Goal: Task Accomplishment & Management: Complete application form

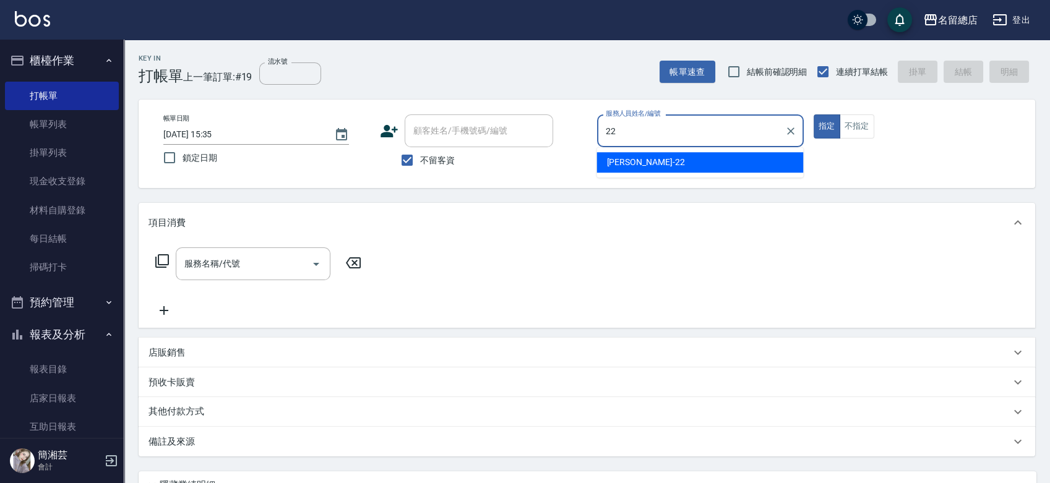
type input "Lydia-22"
type button "true"
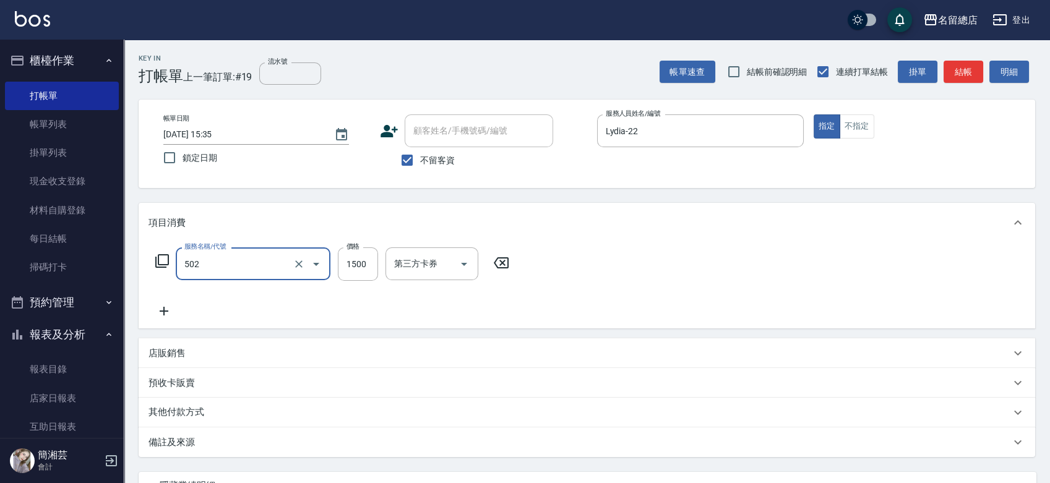
type input "染髮1500以上(502)"
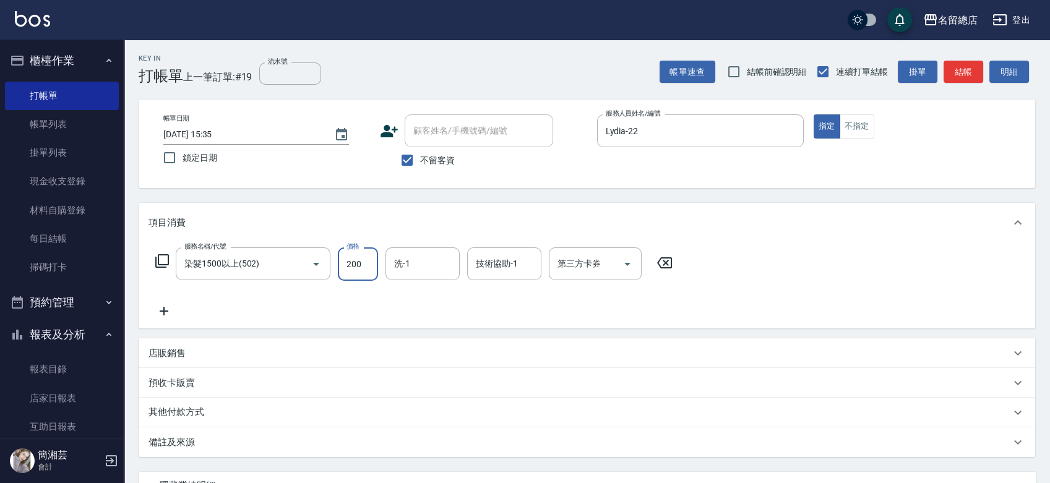
type input "2000"
type input "游之語-48"
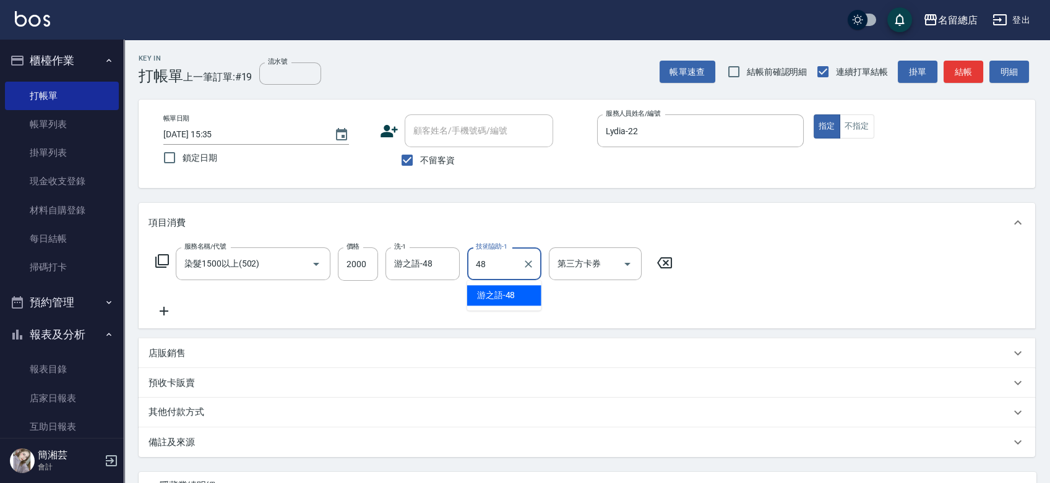
type input "游之語-48"
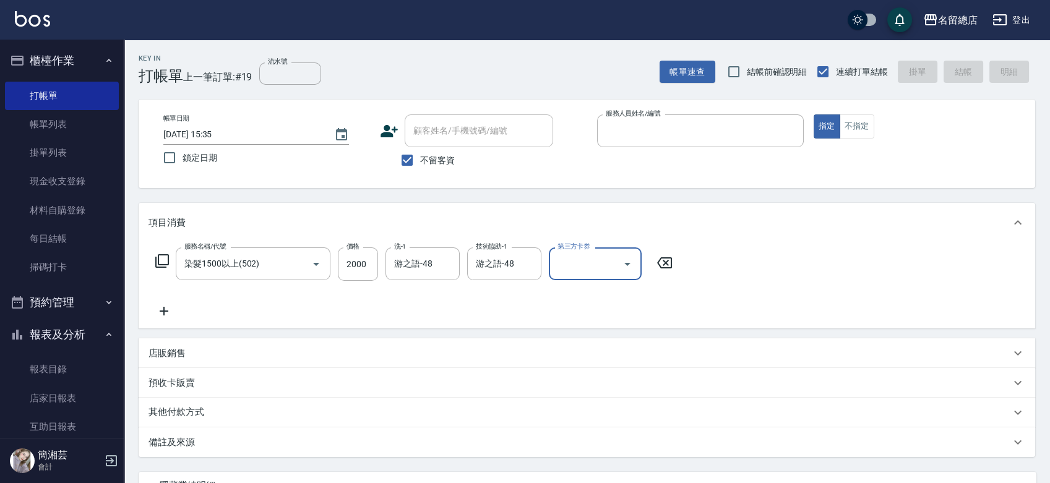
type input "[DATE] 16:49"
type input "3"
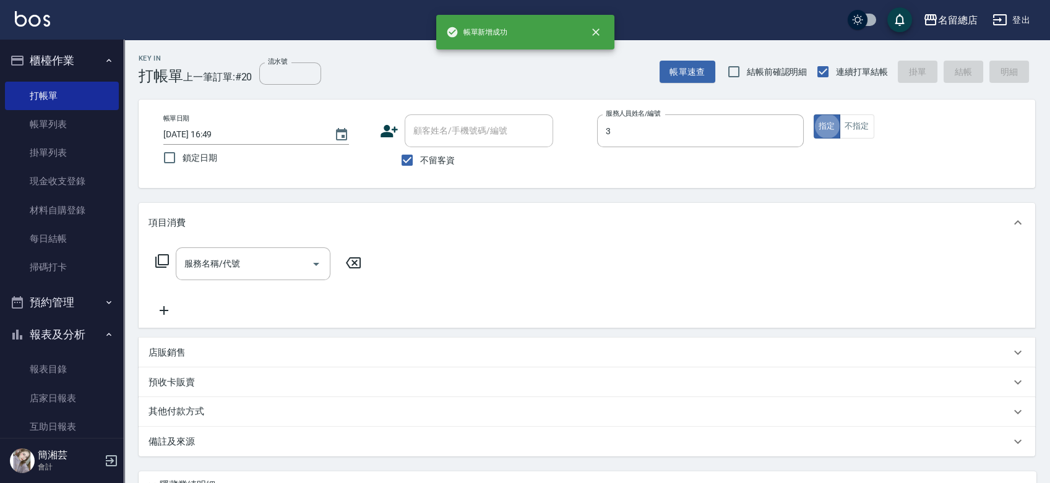
type input "芷涵-3"
click at [786, 130] on icon "Clear" at bounding box center [790, 131] width 12 height 12
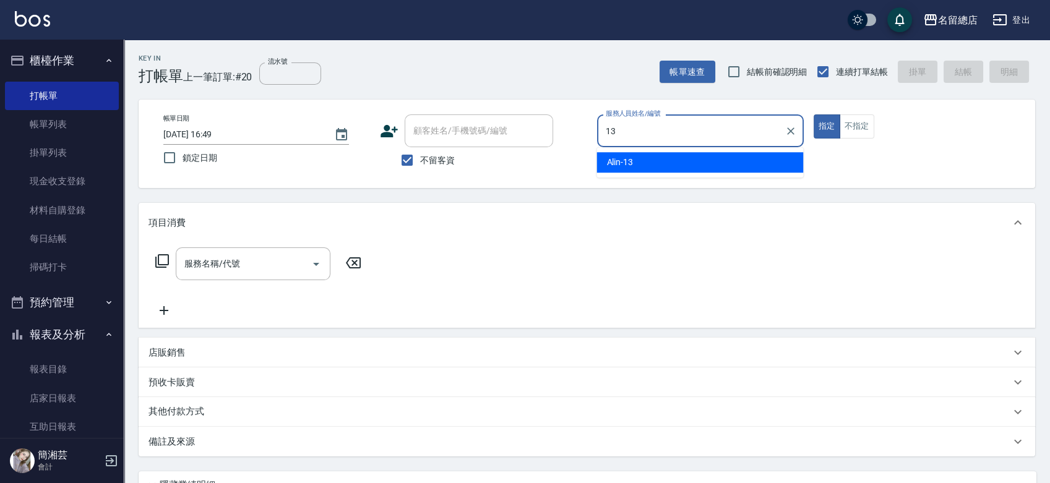
type input "Alin-13"
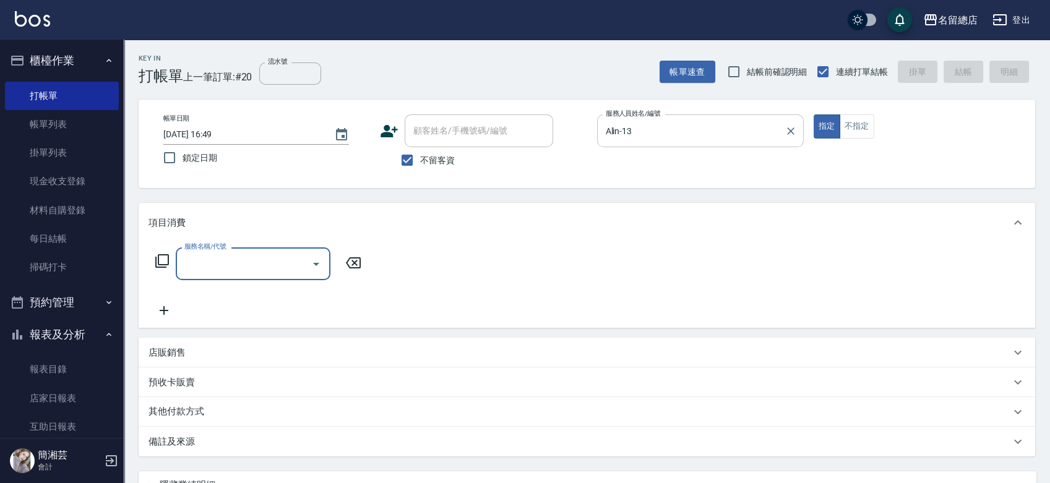
type input "5"
type input "[PERSON_NAME]3000以上(213)"
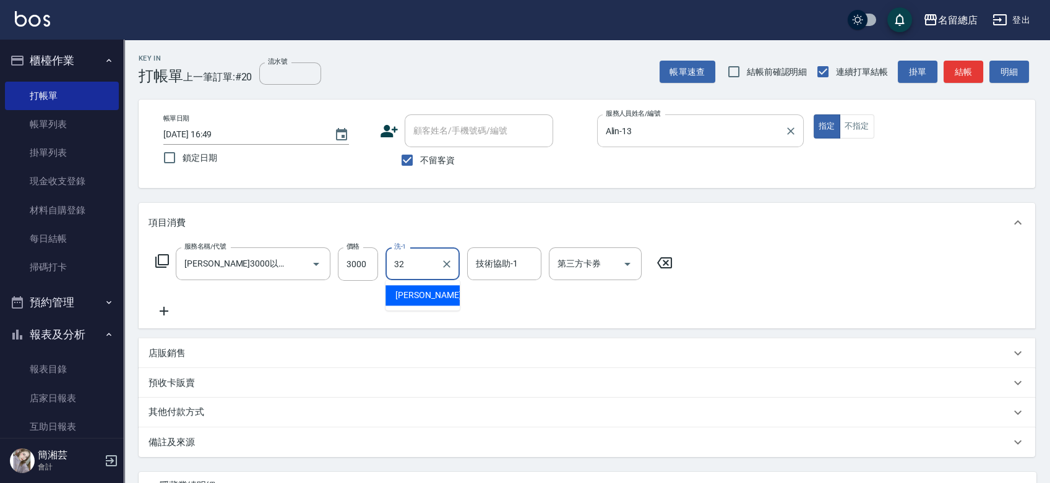
type input "[PERSON_NAME]-32"
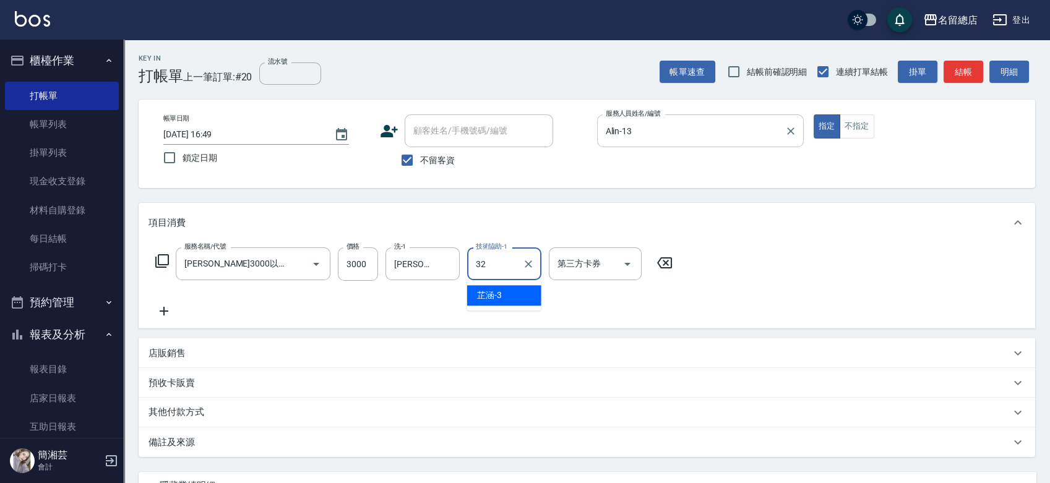
type input "[PERSON_NAME]-32"
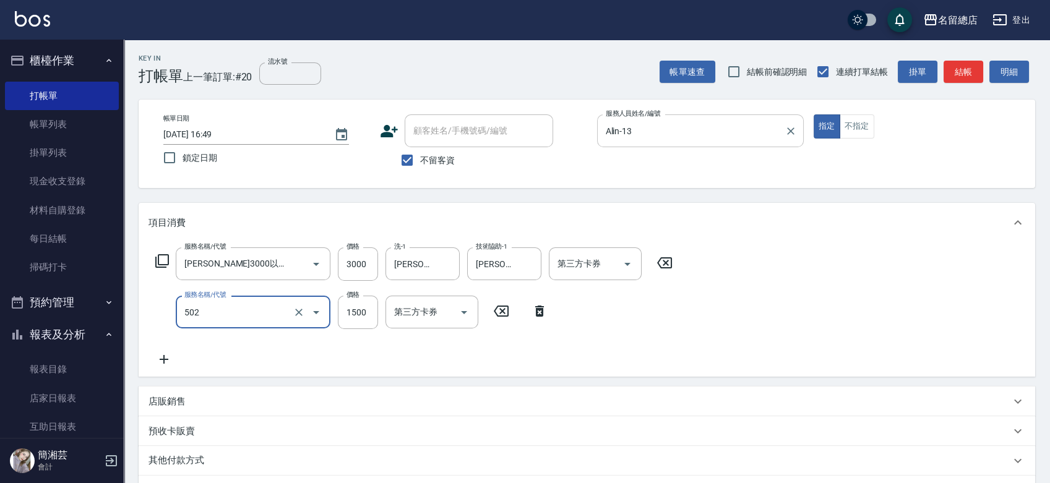
type input "染髮1500以上(502)"
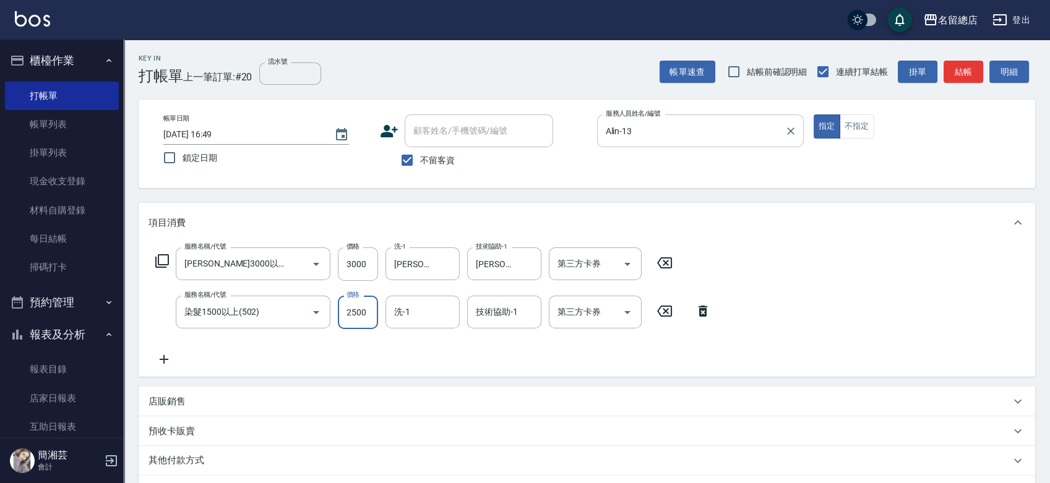
type input "2500"
type input "[PERSON_NAME]-32"
click at [446, 309] on icon "Clear" at bounding box center [446, 312] width 12 height 12
type input "[PERSON_NAME]-31"
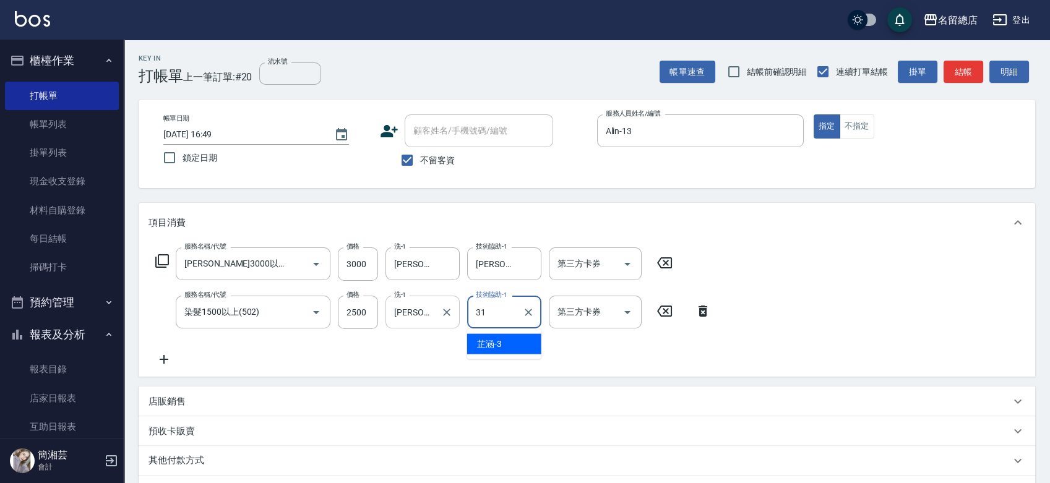
type input "[PERSON_NAME]-31"
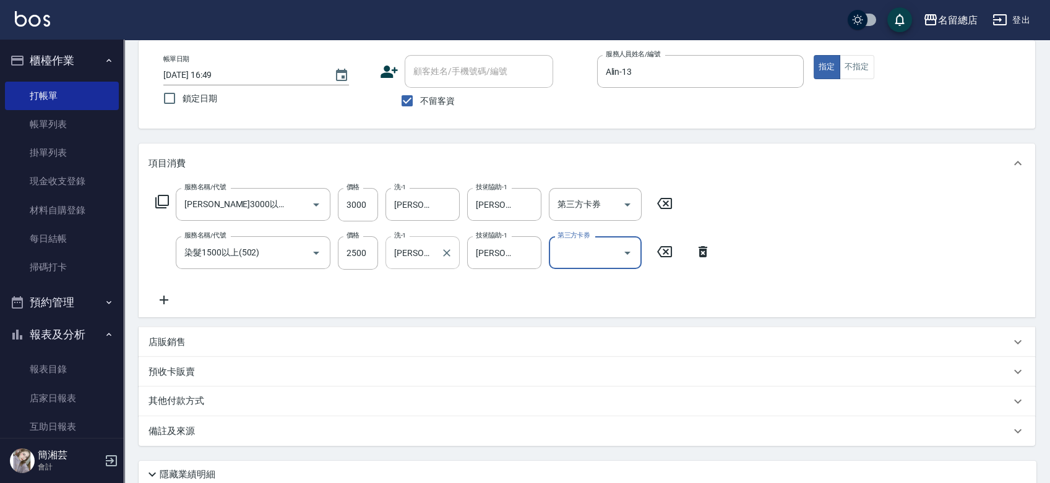
scroll to position [137, 0]
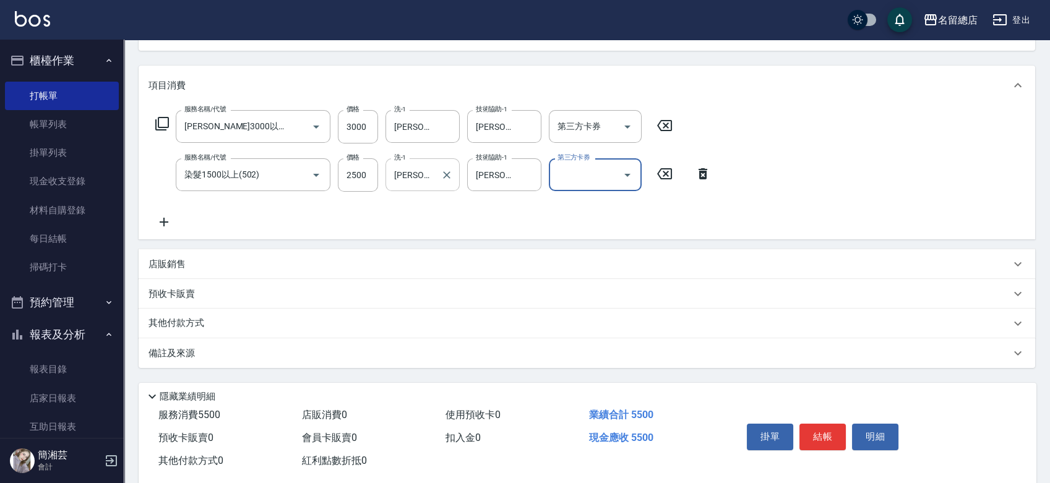
click at [203, 315] on div "其他付款方式" at bounding box center [587, 324] width 896 height 30
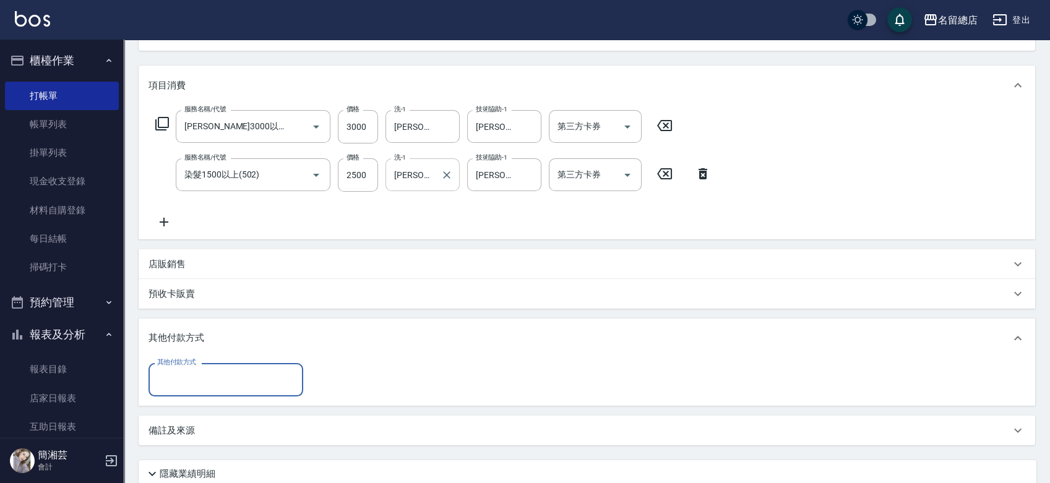
scroll to position [0, 0]
click at [189, 377] on input "其他付款方式" at bounding box center [226, 380] width 144 height 22
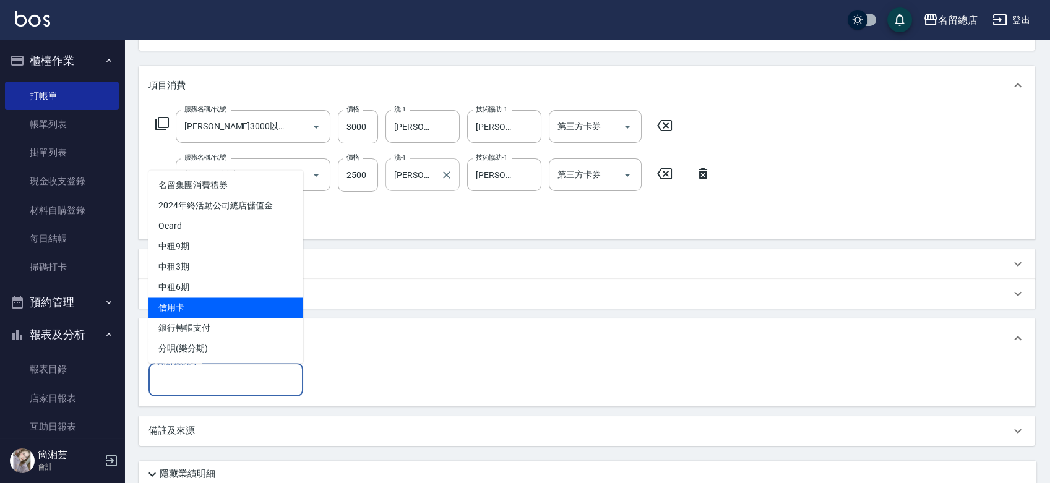
click at [200, 311] on span "信用卡" at bounding box center [225, 308] width 155 height 20
type input "信用卡"
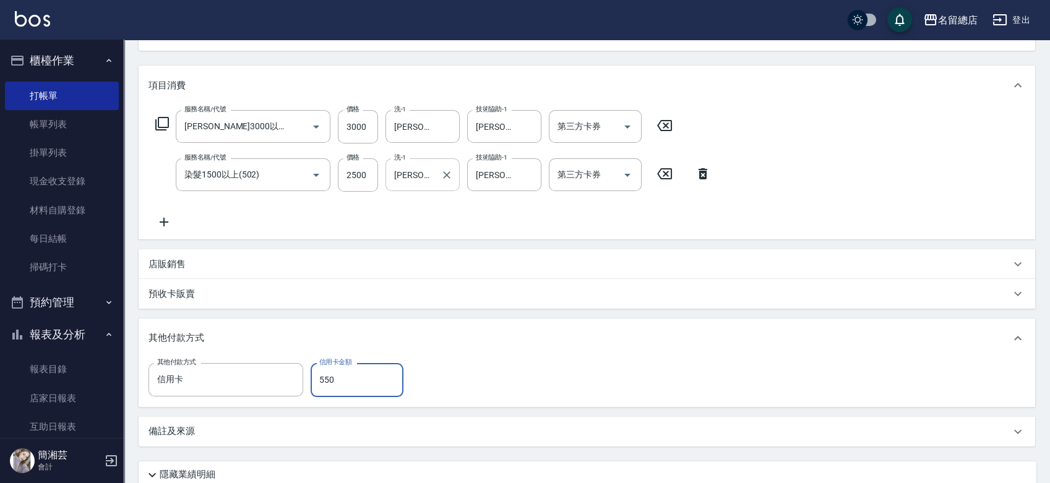
type input "5500"
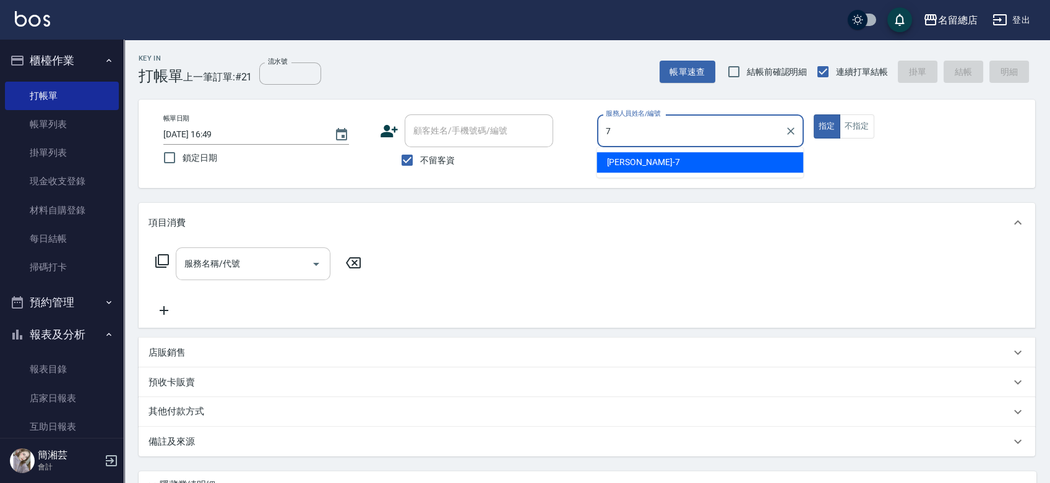
type input "Mick-7"
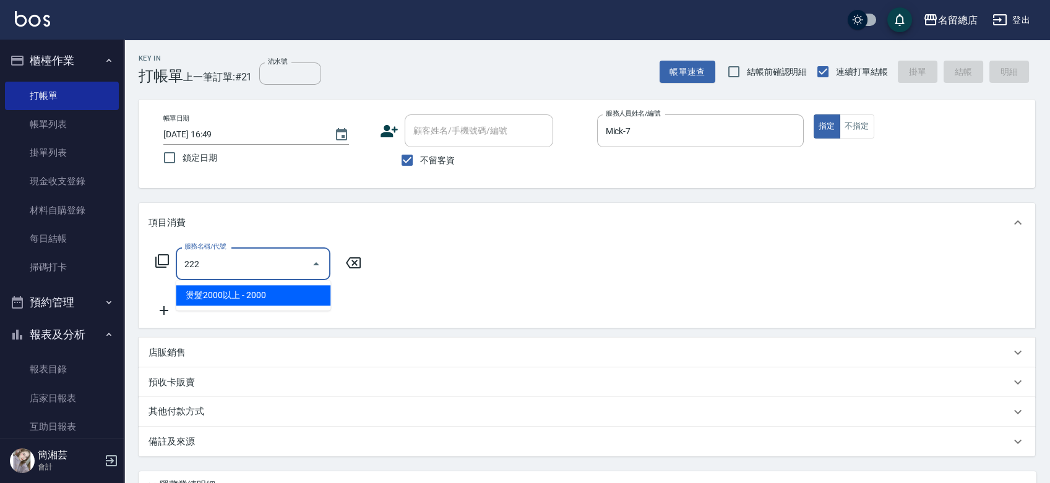
type input "燙髮2000以上(222)"
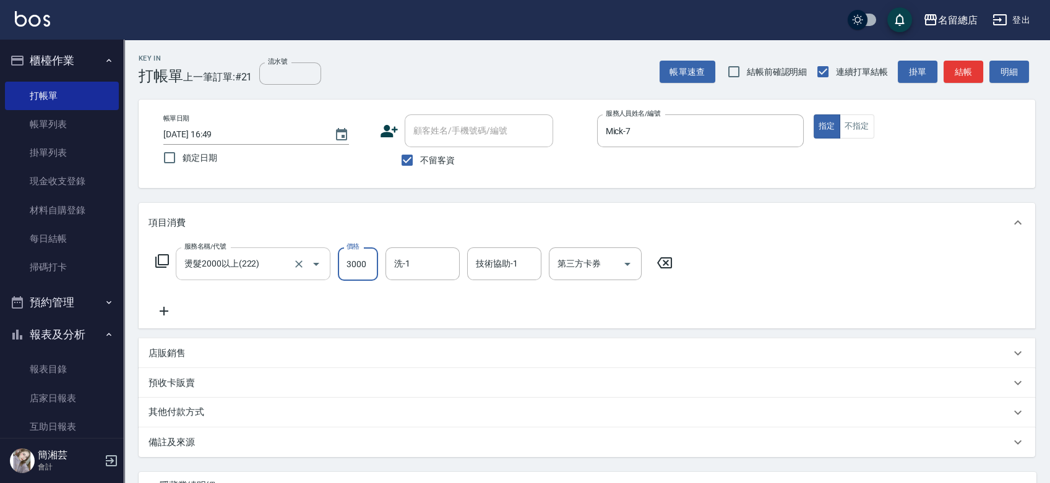
type input "3000"
type input "3"
type input "芷涵-3"
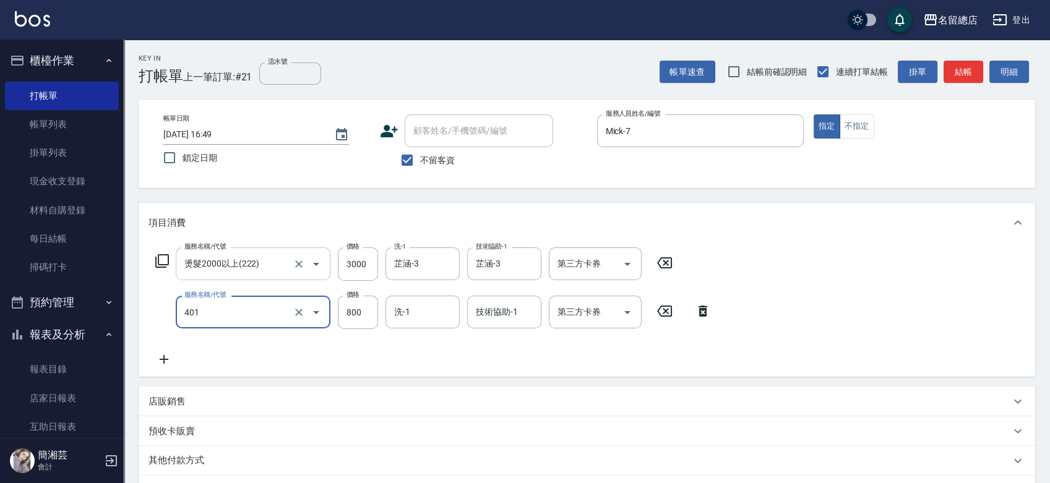
type input "自備護髮(401)"
type input "900"
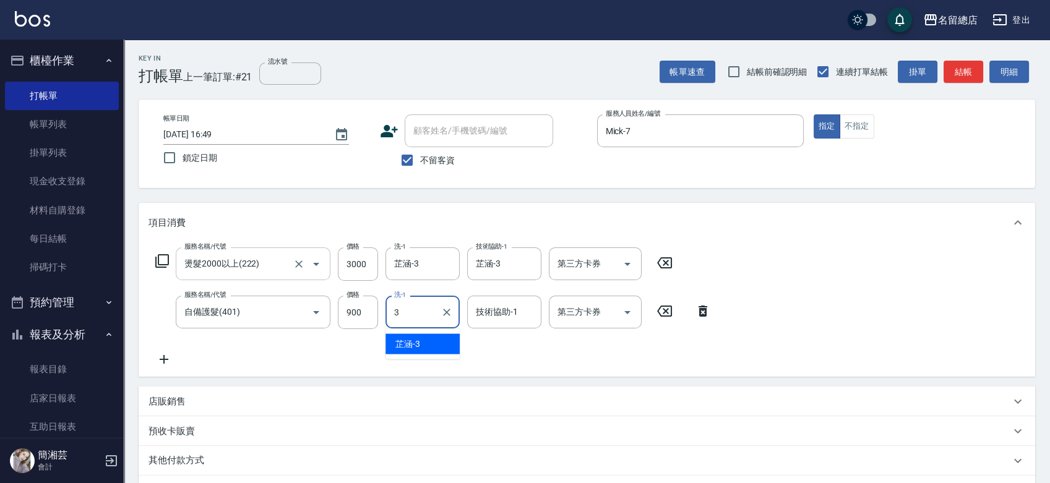
type input "芷涵-3"
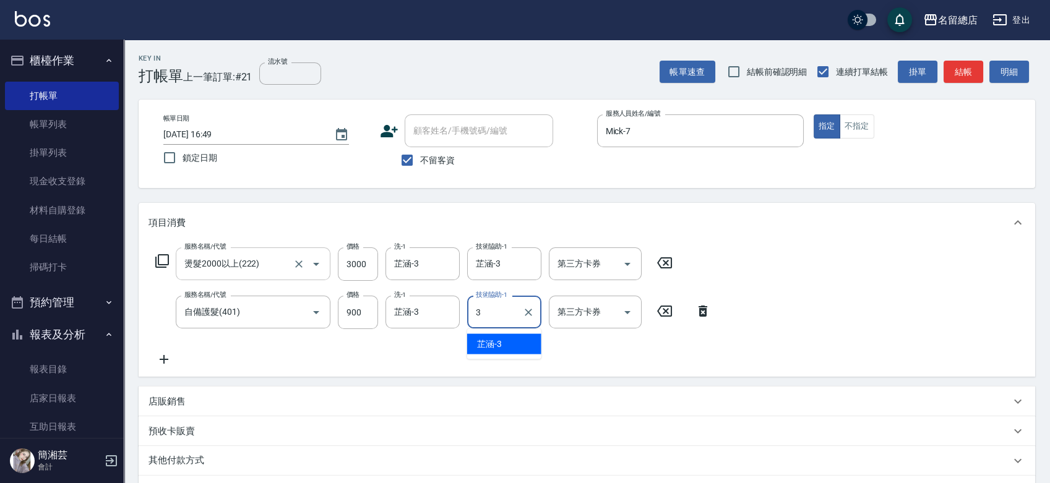
type input "芷涵-3"
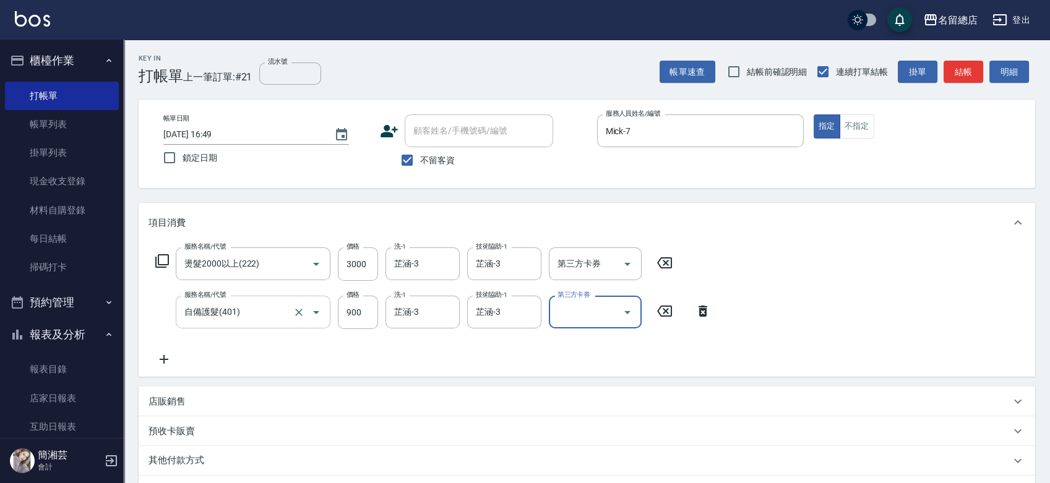
scroll to position [18, 0]
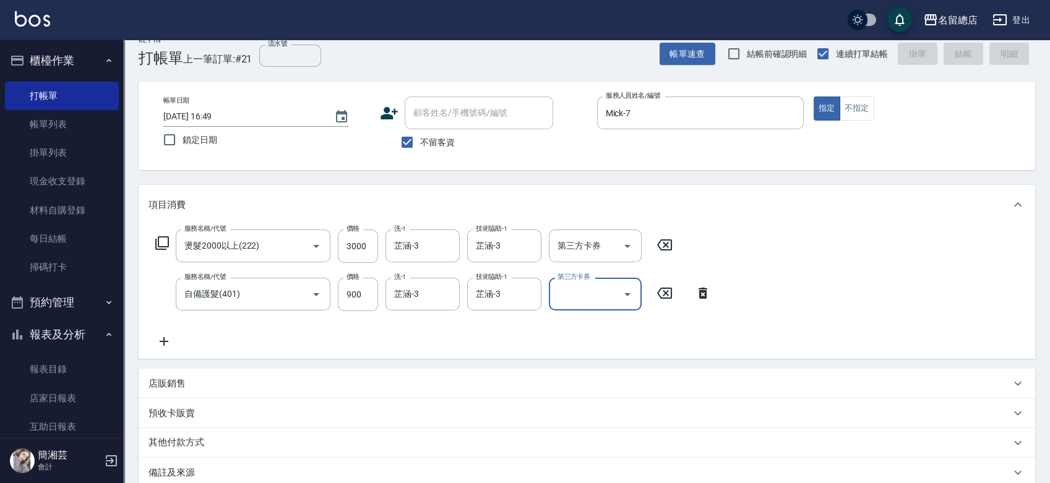
type input "[DATE] 16:50"
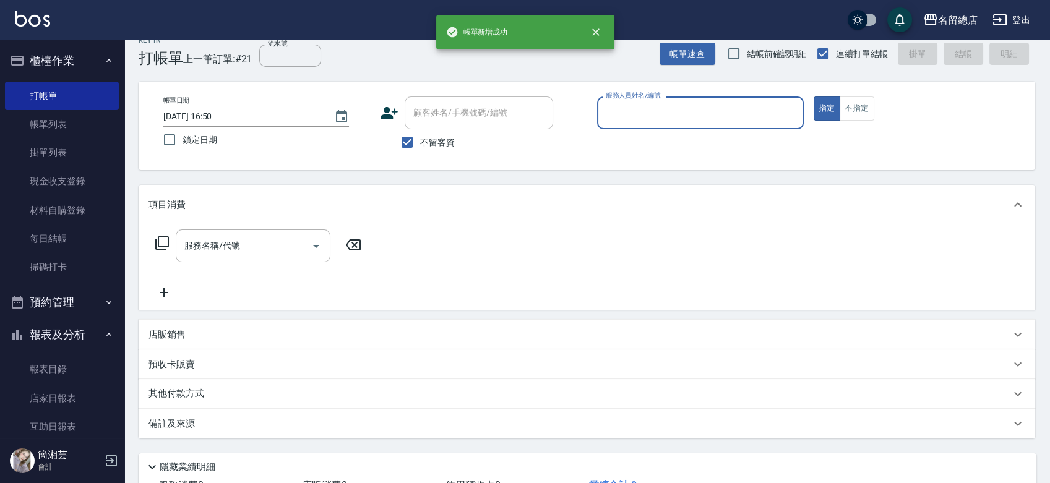
scroll to position [23, 0]
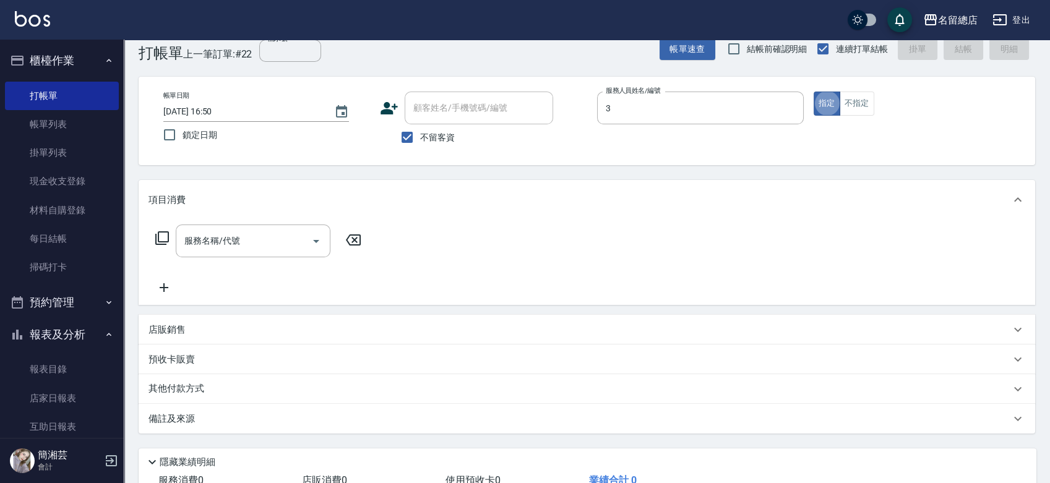
type input "芷涵-3"
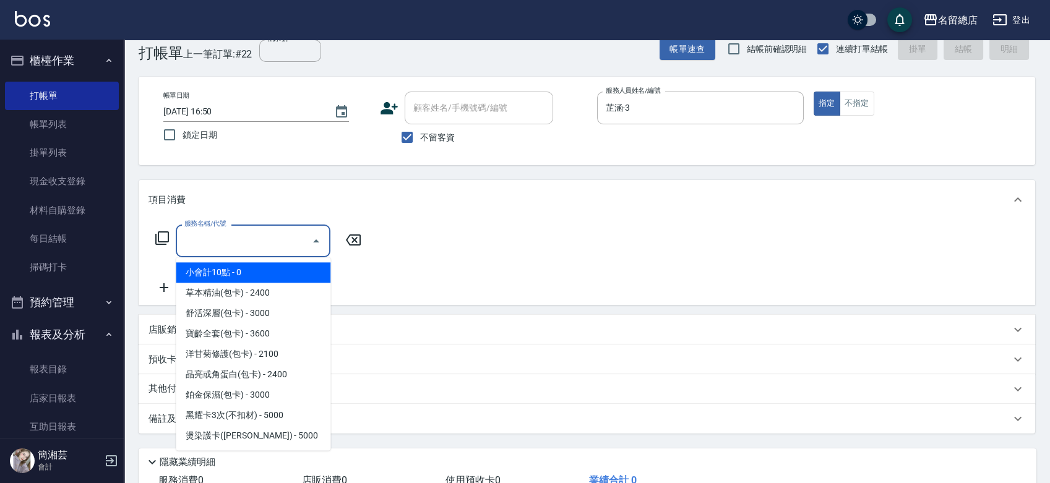
click at [204, 241] on input "服務名稱/代號" at bounding box center [243, 241] width 125 height 22
click at [861, 103] on button "不指定" at bounding box center [857, 104] width 35 height 24
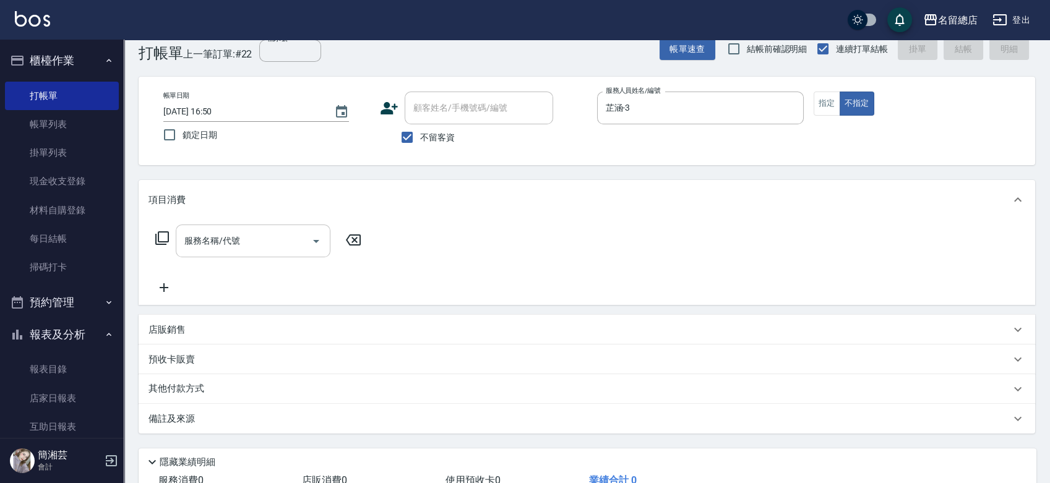
click at [283, 236] on input "服務名稱/代號" at bounding box center [243, 241] width 125 height 22
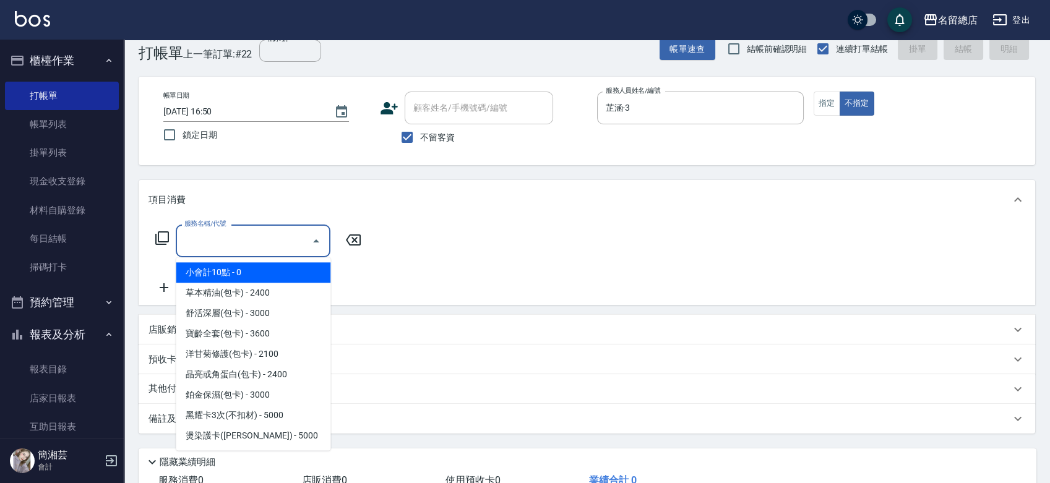
type input "4"
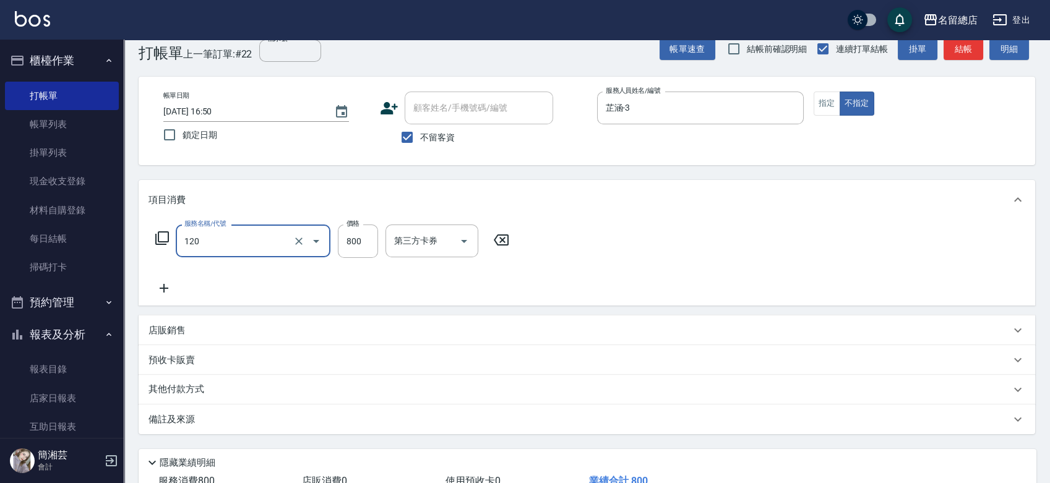
type input "自備頭皮(120)"
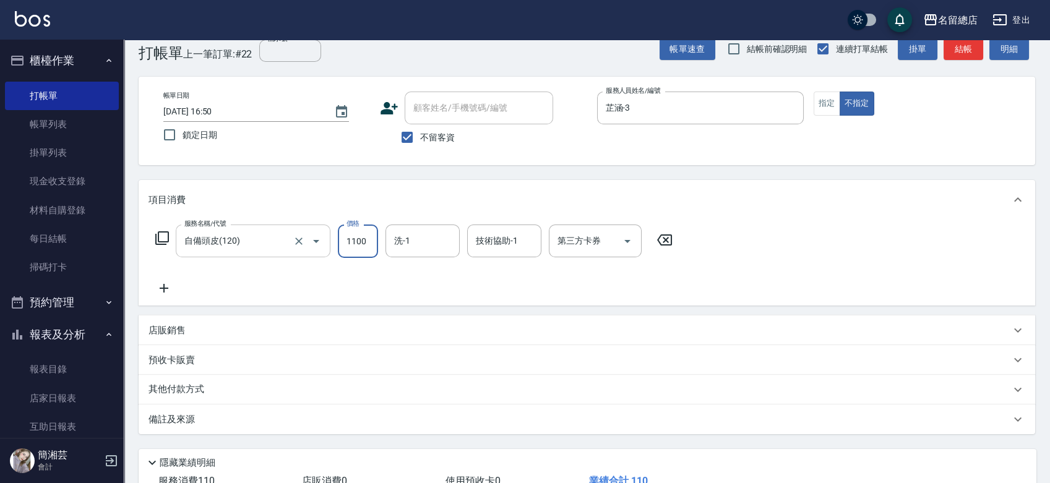
type input "1100"
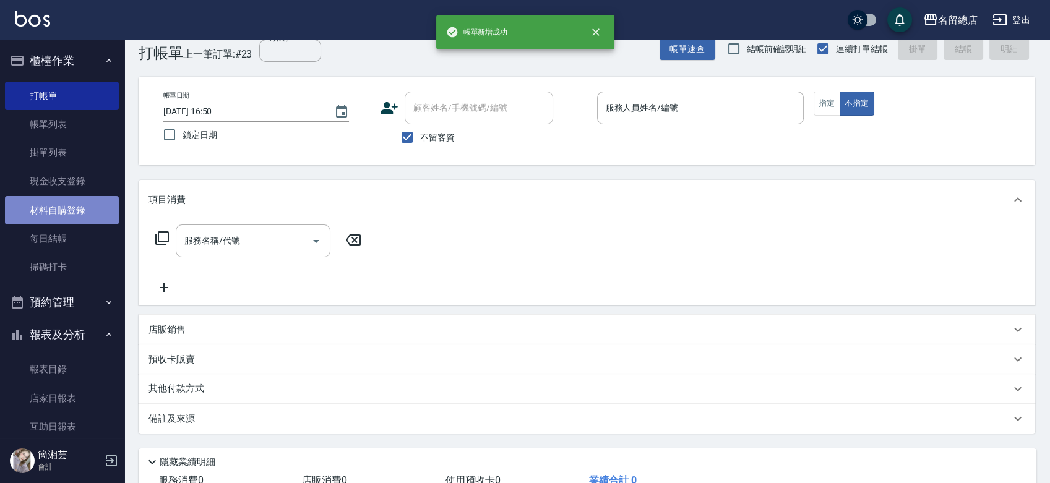
click at [61, 208] on link "材料自購登錄" at bounding box center [62, 210] width 114 height 28
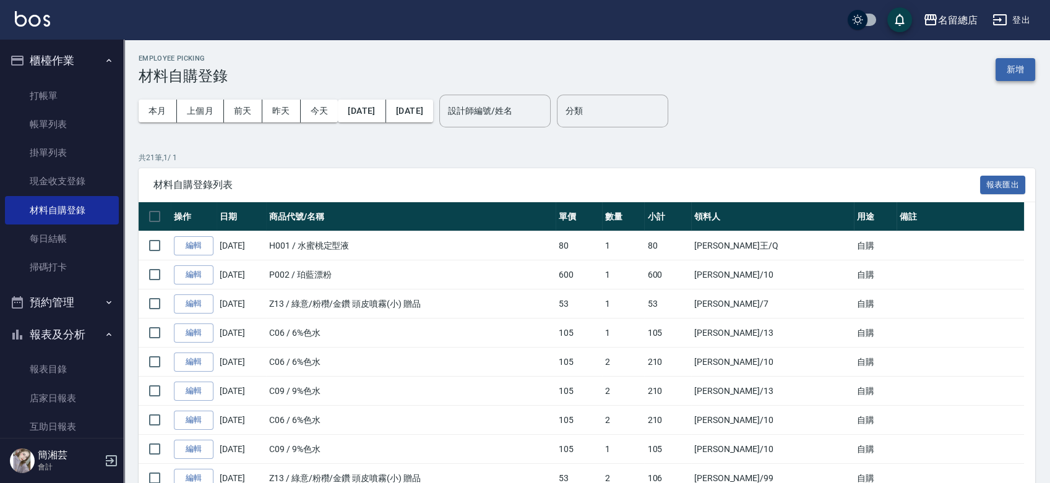
click at [1008, 71] on button "新增" at bounding box center [1015, 69] width 40 height 23
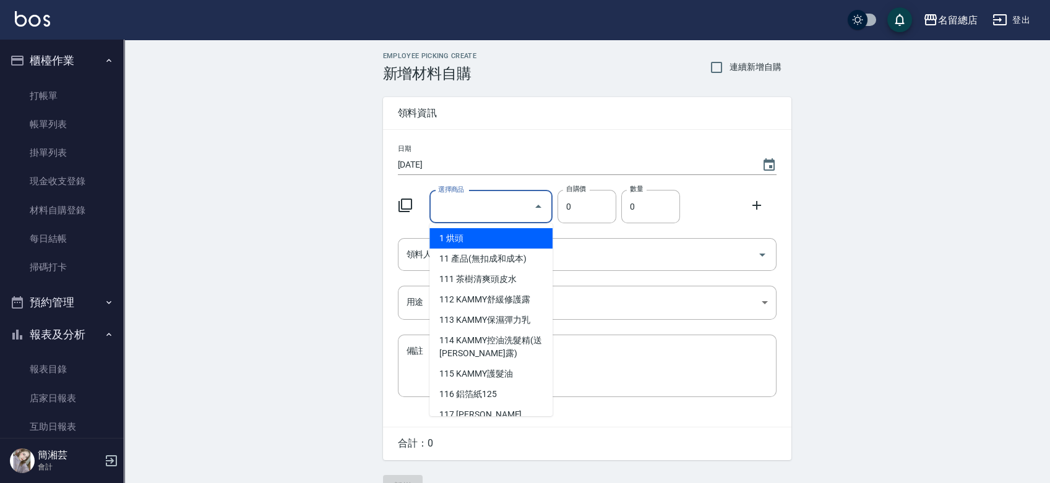
click at [476, 199] on input "選擇商品" at bounding box center [481, 207] width 93 height 22
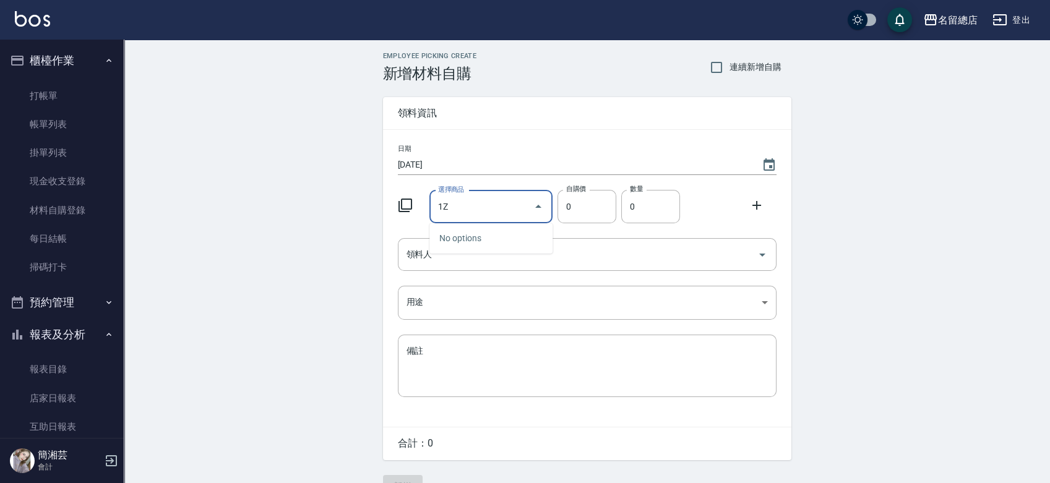
type input "1"
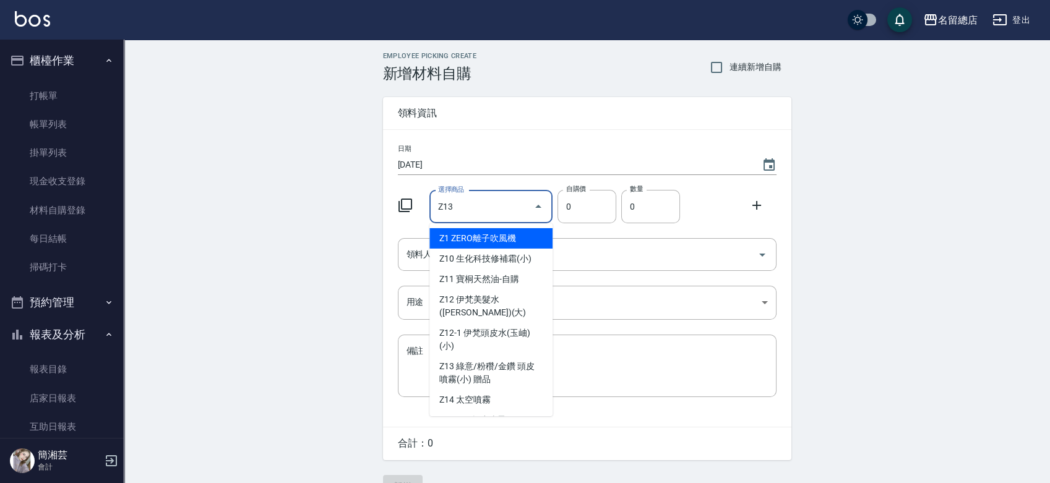
type input "綠意/粉穳/金鑽 頭皮噴霧(小) 贈品"
type input "53"
type input "1"
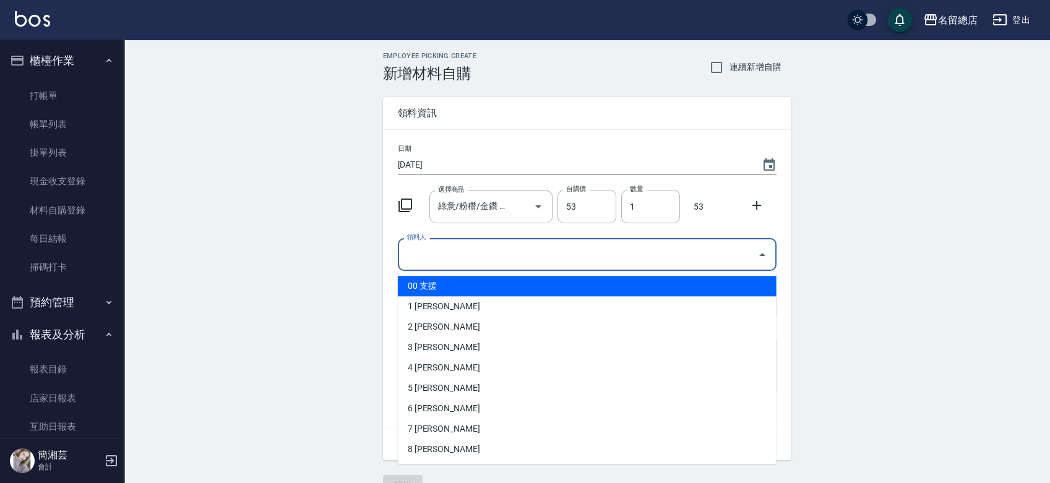
click at [449, 256] on input "領料人" at bounding box center [577, 255] width 349 height 22
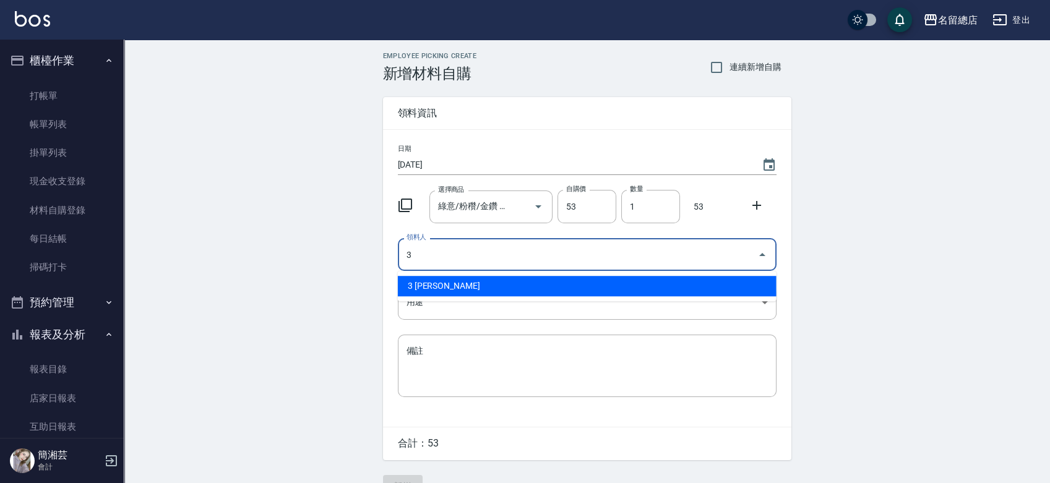
type input "3 [PERSON_NAME]"
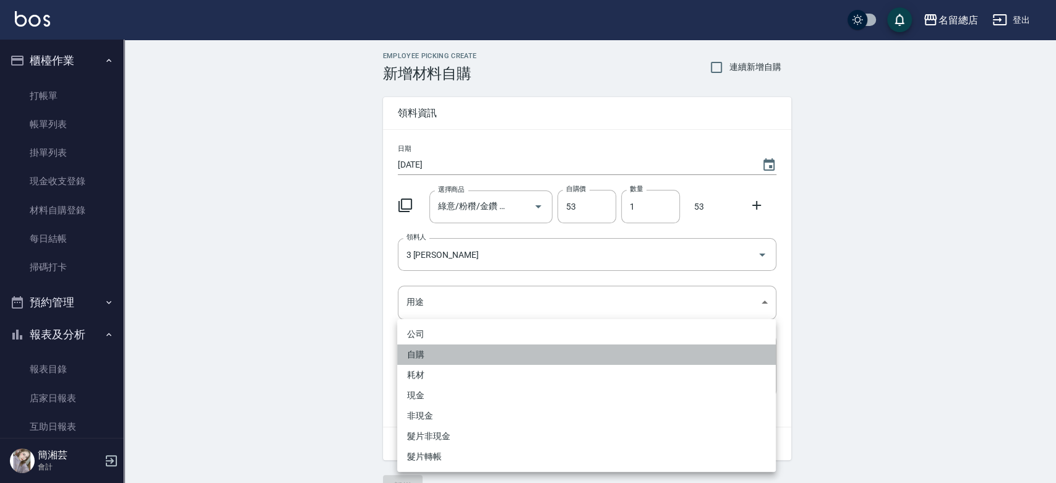
click at [414, 351] on li "自購" at bounding box center [586, 355] width 379 height 20
type input "自購"
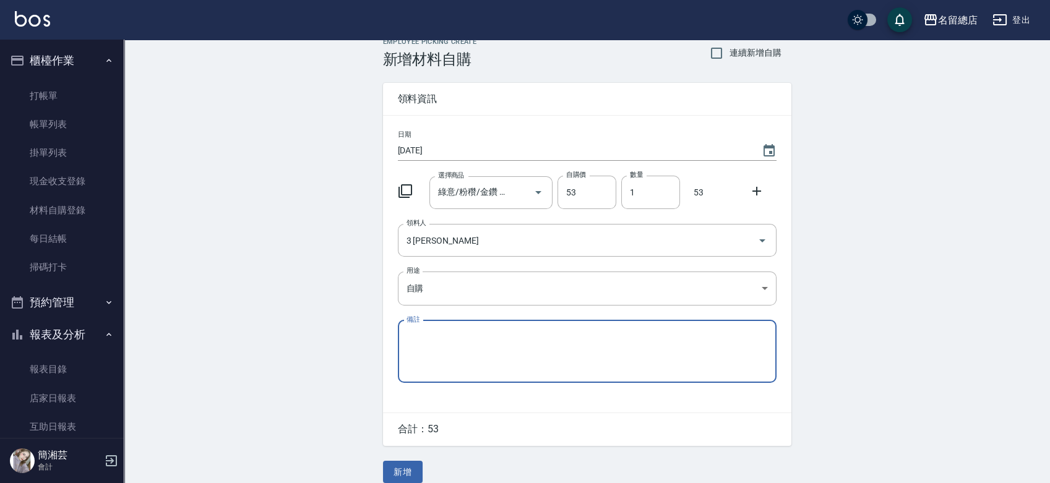
scroll to position [27, 0]
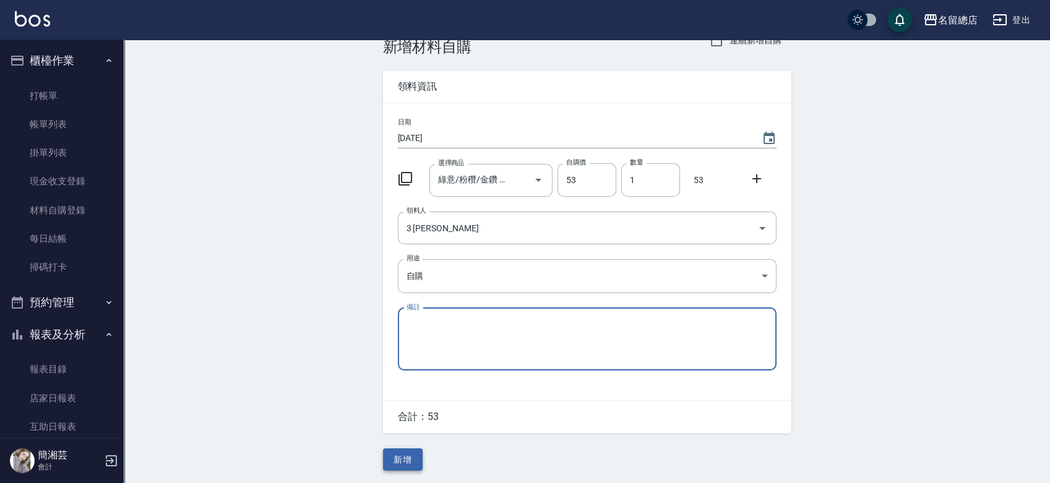
click at [405, 461] on button "新增" at bounding box center [403, 460] width 40 height 23
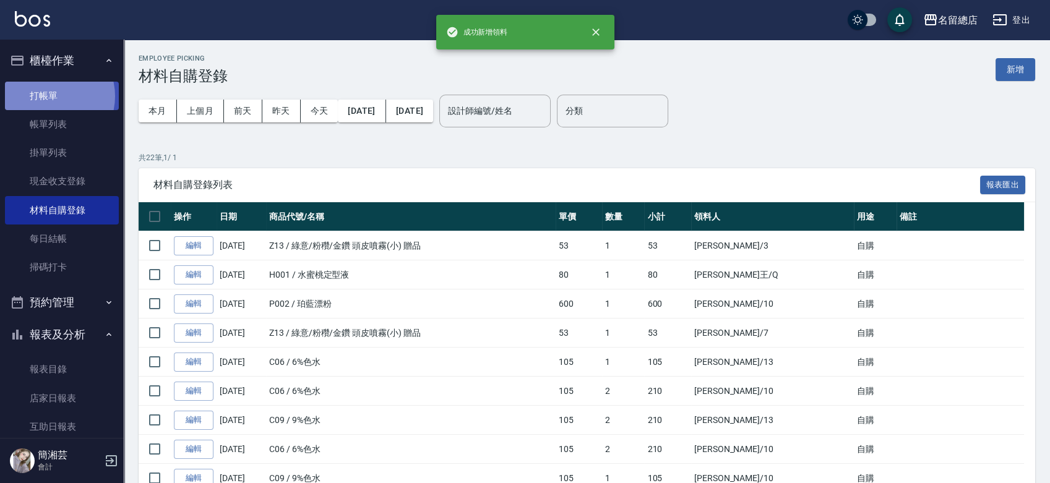
click at [48, 95] on link "打帳單" at bounding box center [62, 96] width 114 height 28
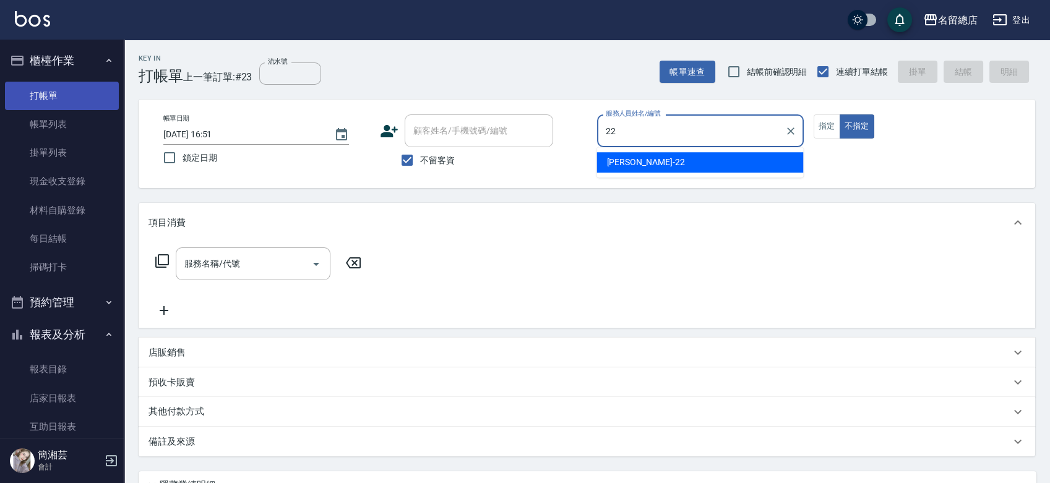
type input "Lydia-22"
type button "false"
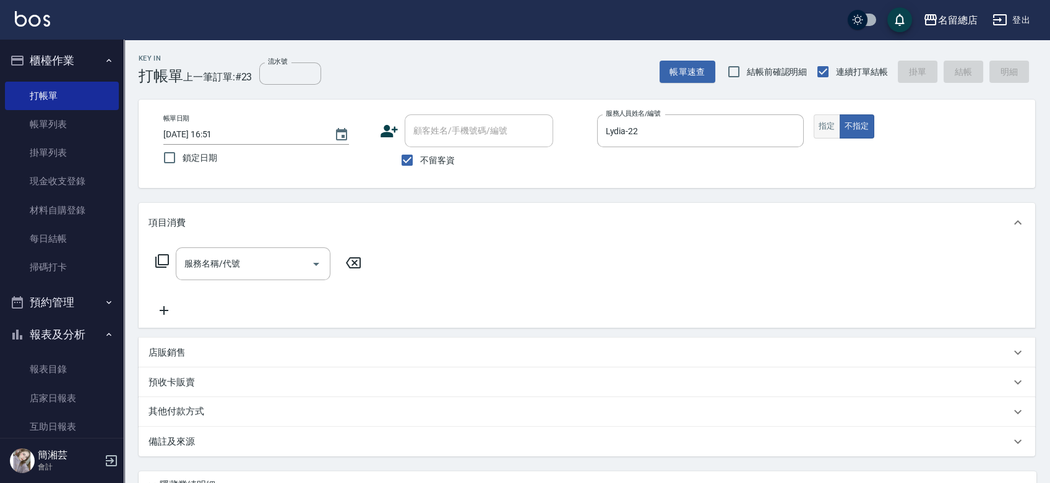
click at [832, 132] on button "指定" at bounding box center [827, 126] width 27 height 24
click at [248, 264] on input "服務名稱/代號" at bounding box center [243, 264] width 125 height 22
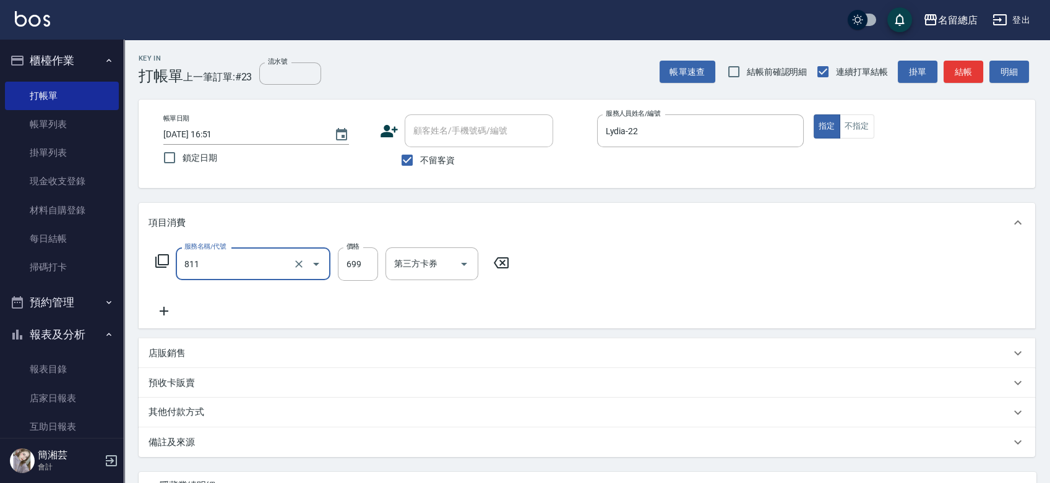
type input "洗+剪(811)"
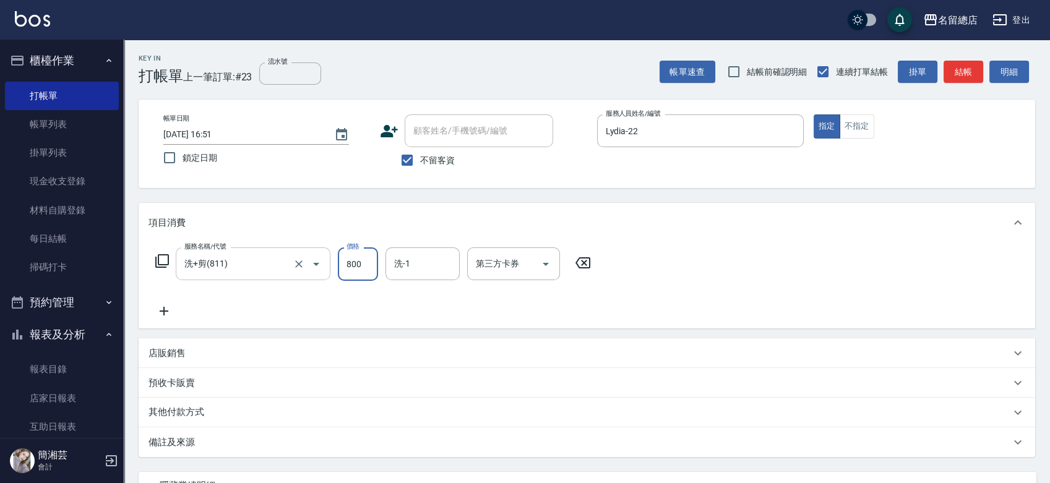
type input "800"
